Goal: Task Accomplishment & Management: Complete application form

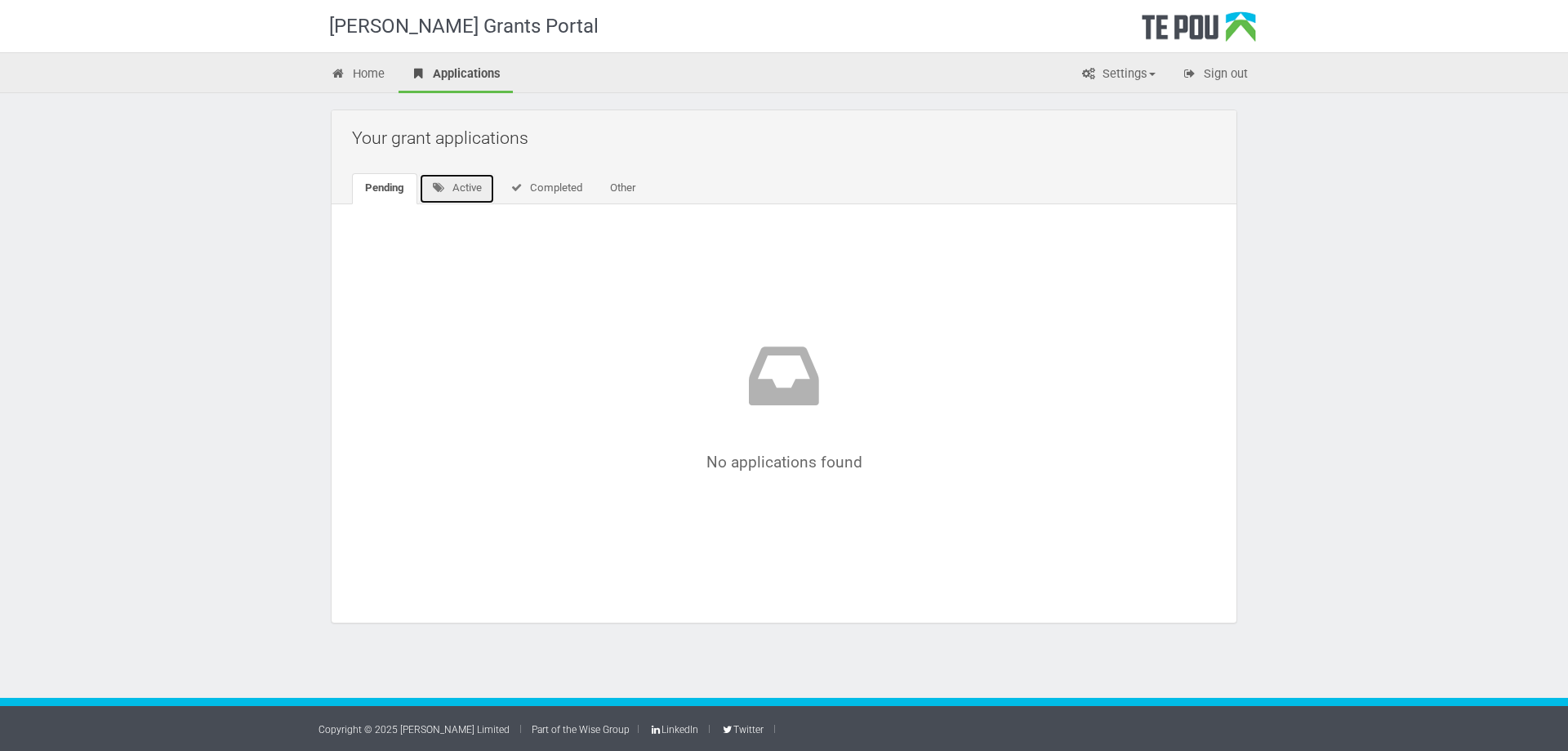
click at [465, 178] on link "Active" at bounding box center [456, 188] width 76 height 31
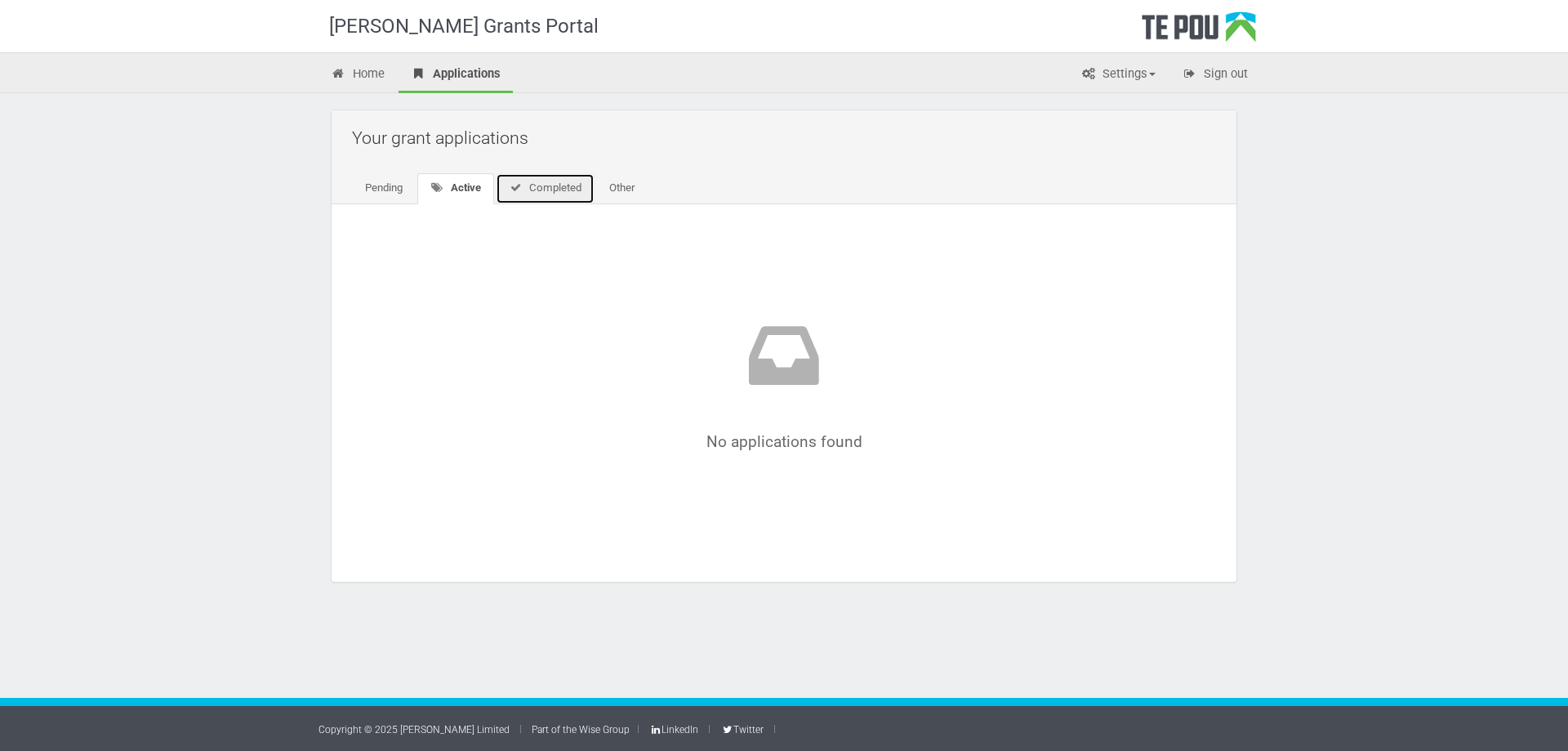
click at [570, 186] on link "Completed" at bounding box center [544, 188] width 99 height 31
click at [620, 199] on link "Other" at bounding box center [619, 188] width 52 height 31
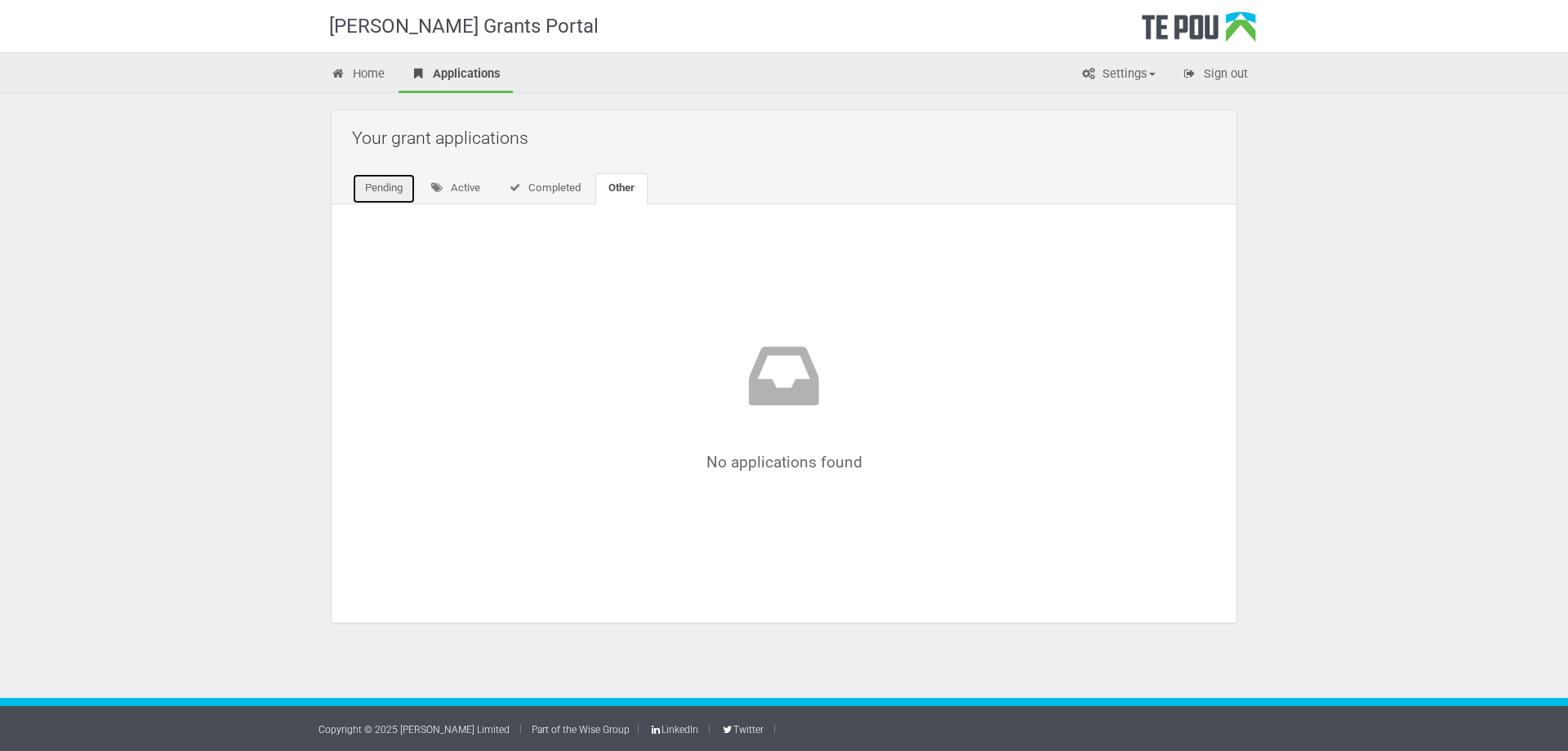
click at [373, 175] on link "Pending" at bounding box center [384, 188] width 63 height 31
click at [341, 52] on div "Home Applications Settings Profile My account FAQs Sign out" at bounding box center [784, 72] width 1568 height 41
click at [347, 65] on link "Home" at bounding box center [358, 75] width 79 height 36
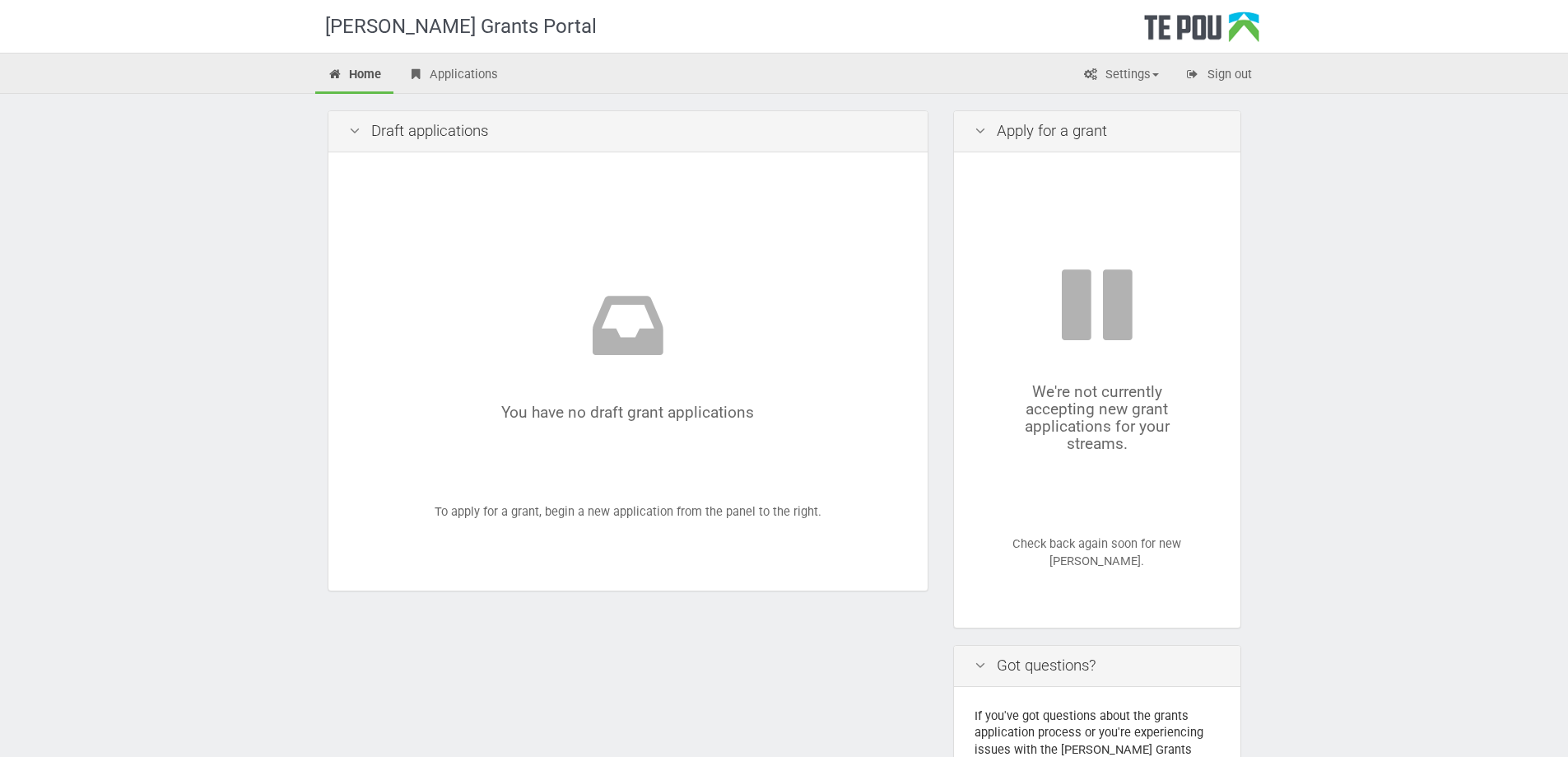
scroll to position [176, 0]
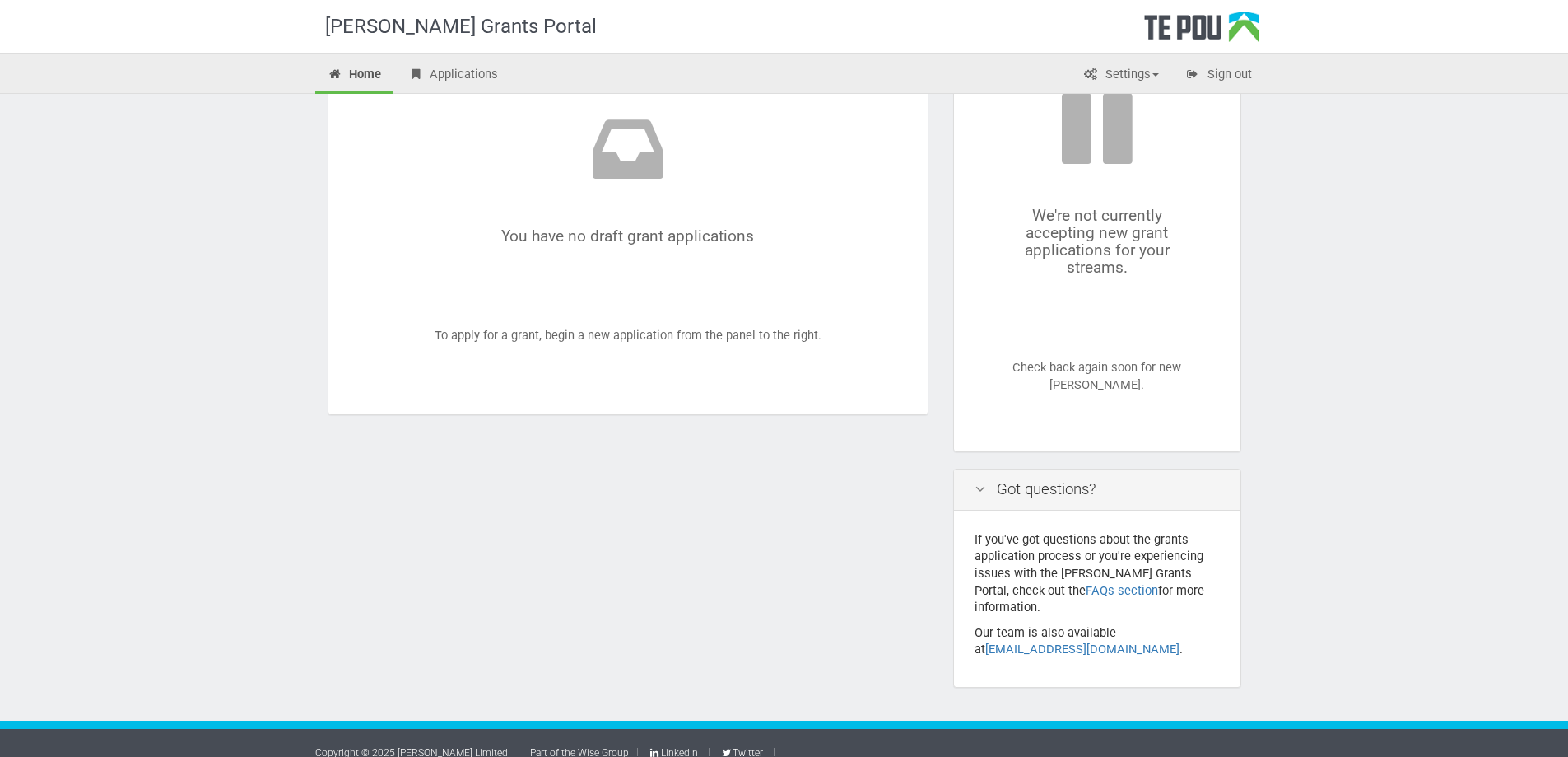
click at [1086, 493] on div "Got questions?" at bounding box center [1098, 490] width 286 height 42
click at [1040, 491] on div "Got questions?" at bounding box center [1098, 490] width 286 height 42
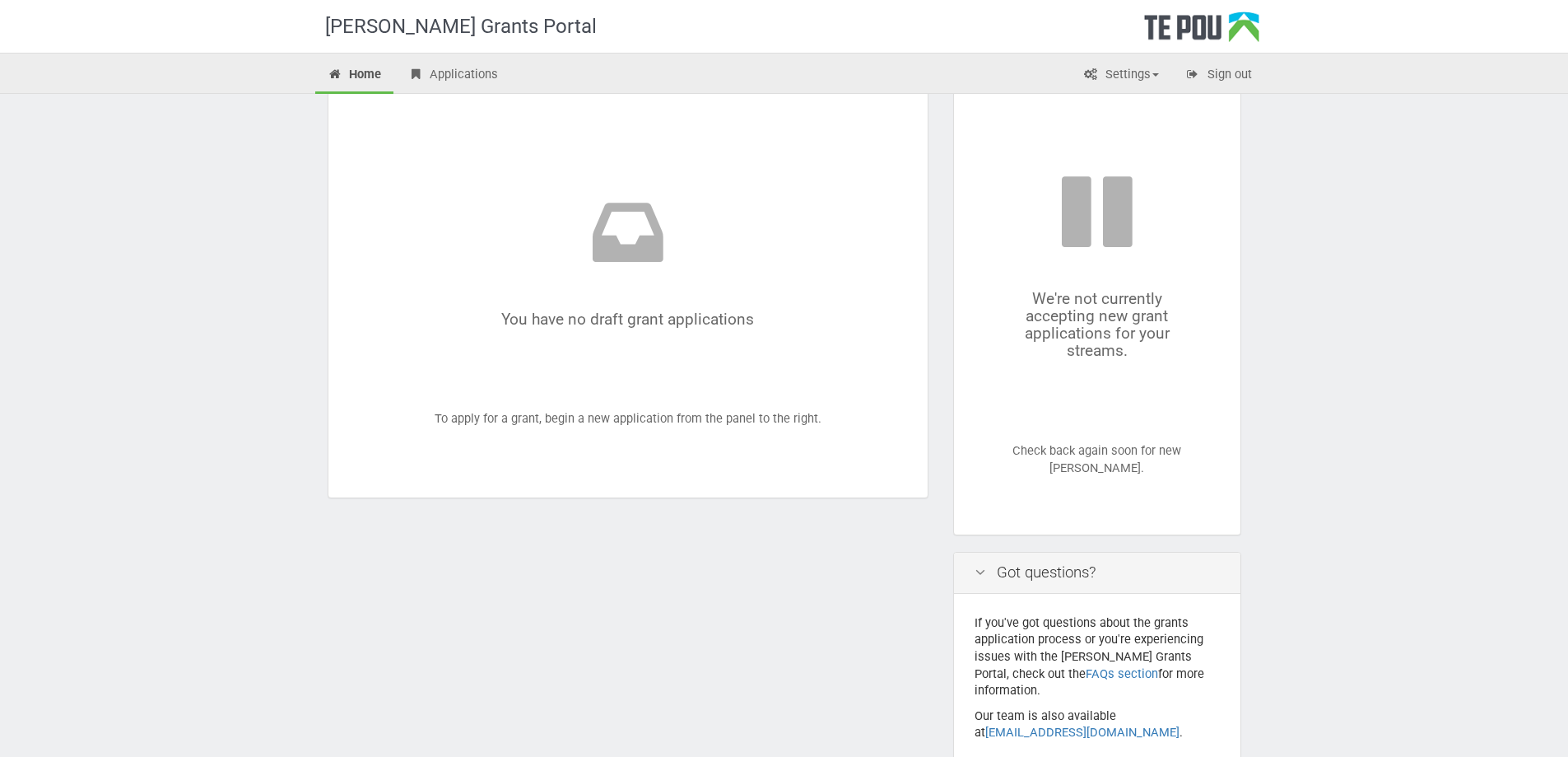
scroll to position [0, 0]
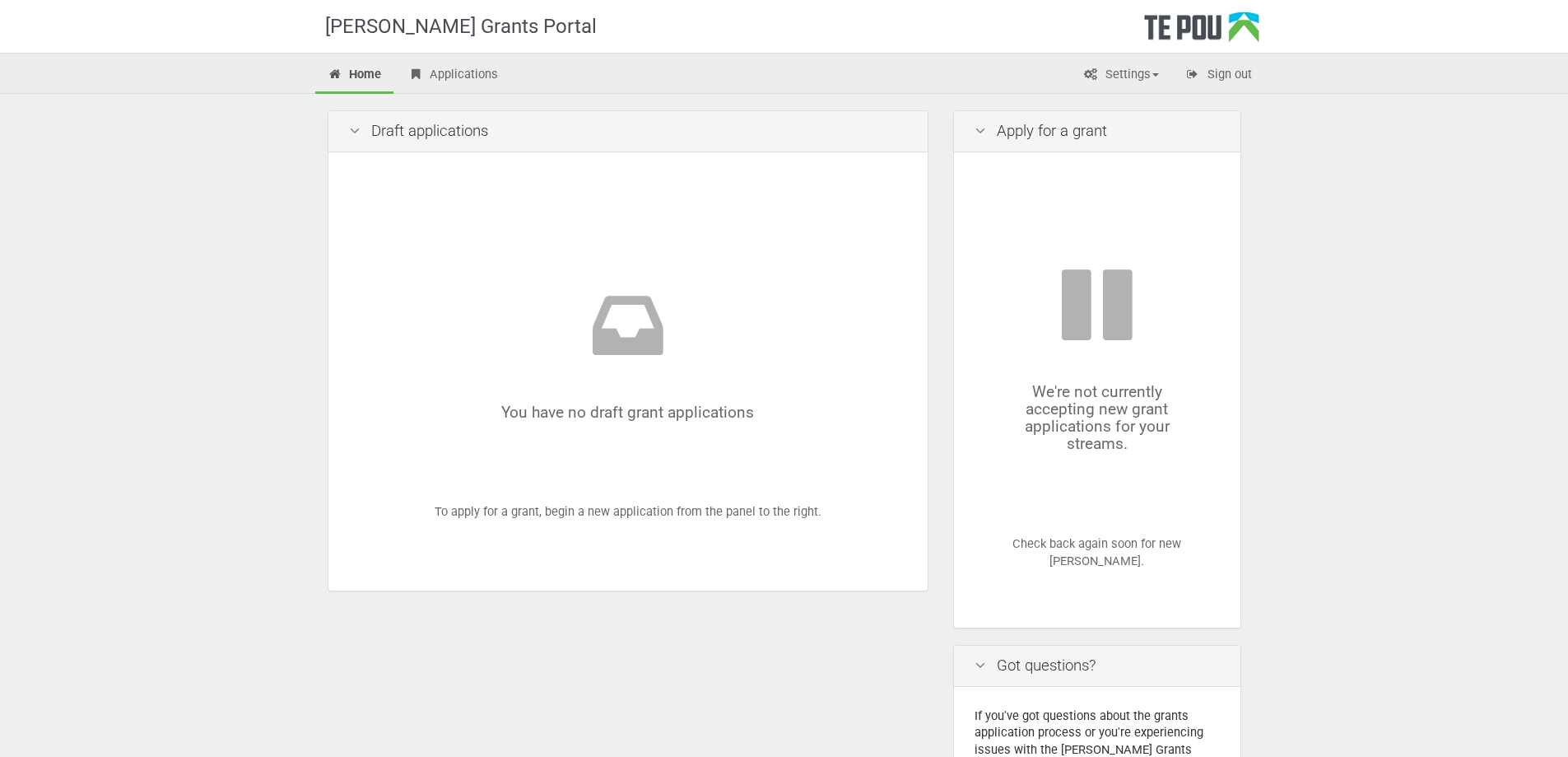
click at [791, 266] on div "You have no draft grant applications To apply for a grant, begin a new applicat…" at bounding box center [628, 372] width 558 height 398
click at [1041, 138] on div "Apply for a grant" at bounding box center [1098, 132] width 286 height 42
drag, startPoint x: 1000, startPoint y: 135, endPoint x: 987, endPoint y: 135, distance: 13.0
click at [999, 135] on div "Apply for a grant" at bounding box center [1098, 132] width 286 height 42
click at [987, 135] on icon at bounding box center [980, 132] width 19 height 15
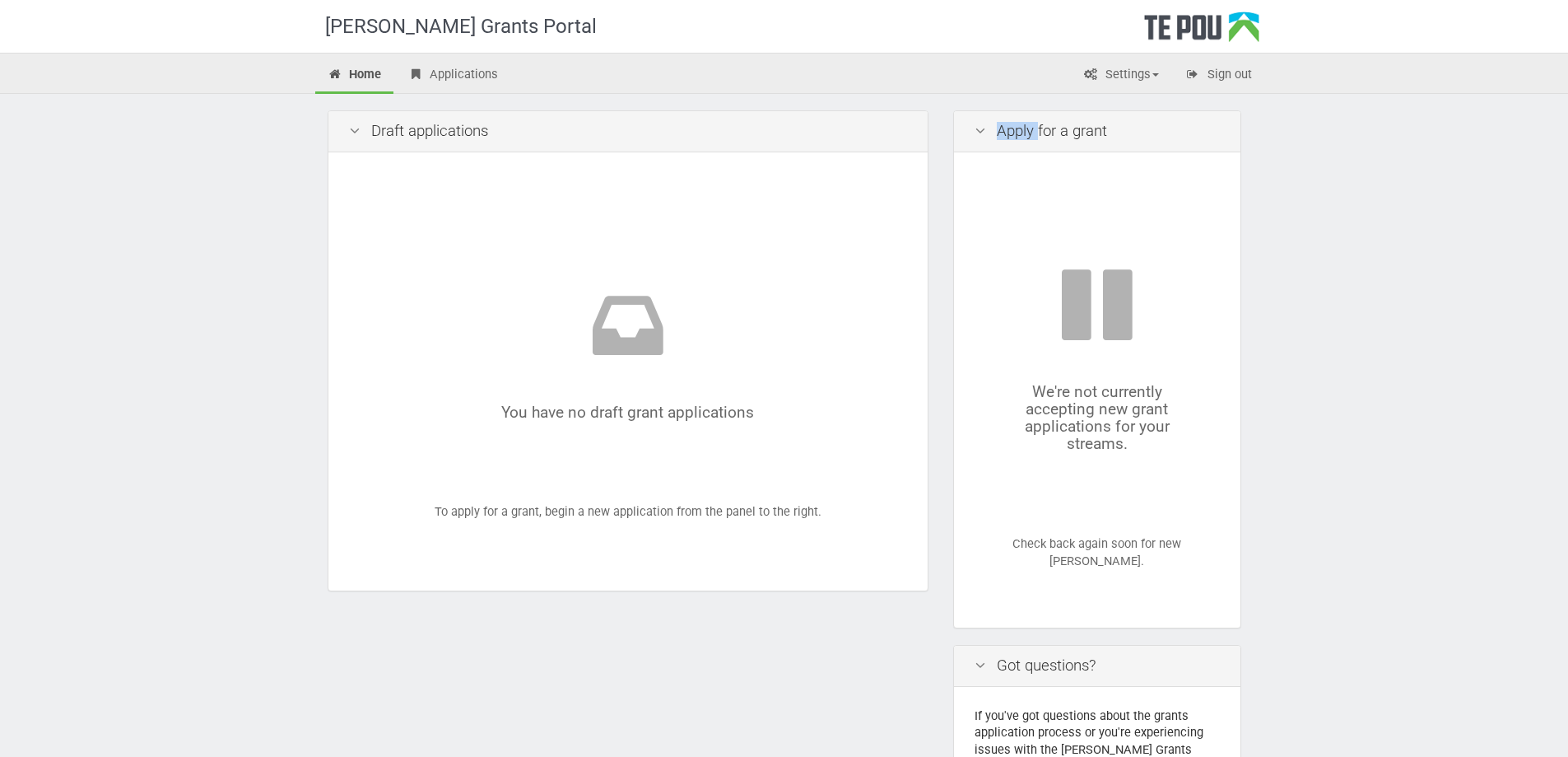
click at [987, 135] on icon at bounding box center [980, 132] width 19 height 15
click at [1139, 67] on link "Settings" at bounding box center [1121, 76] width 101 height 36
click at [1139, 68] on link "Settings" at bounding box center [1121, 76] width 101 height 36
click at [502, 85] on link "Applications" at bounding box center [452, 76] width 115 height 36
